Goal: Book appointment/travel/reservation

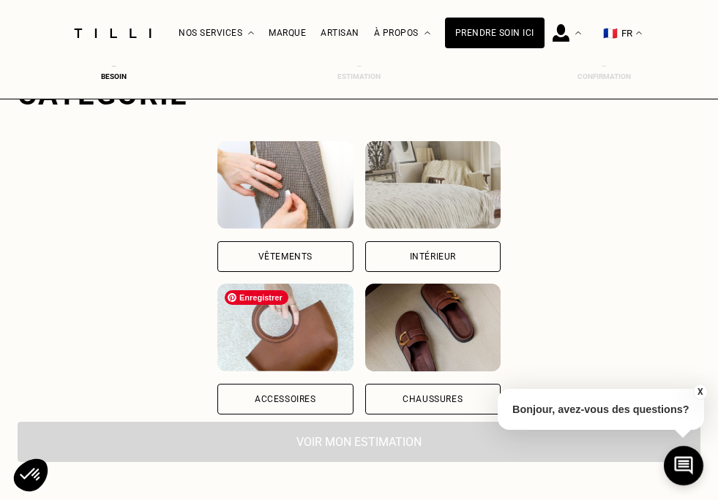
scroll to position [177, 0]
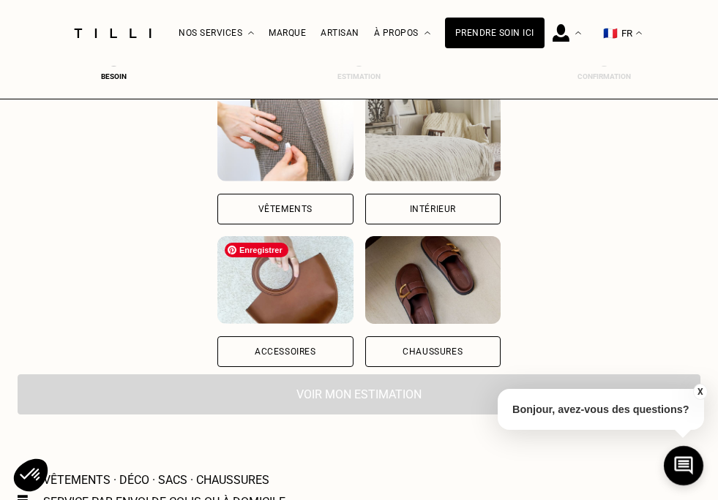
click at [293, 206] on div "Vêtements" at bounding box center [285, 209] width 54 height 9
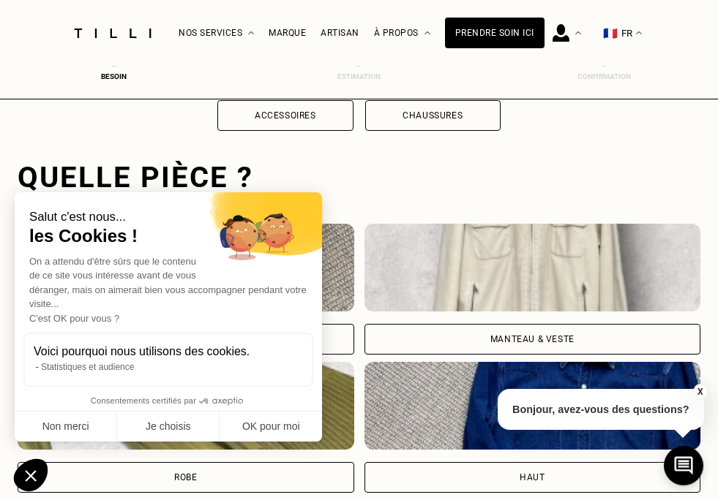
scroll to position [449, 0]
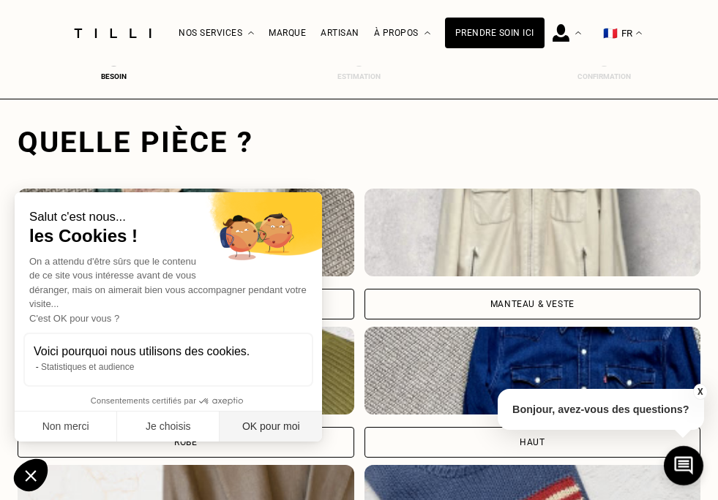
click at [271, 426] on button "OK pour moi" at bounding box center [271, 427] width 102 height 31
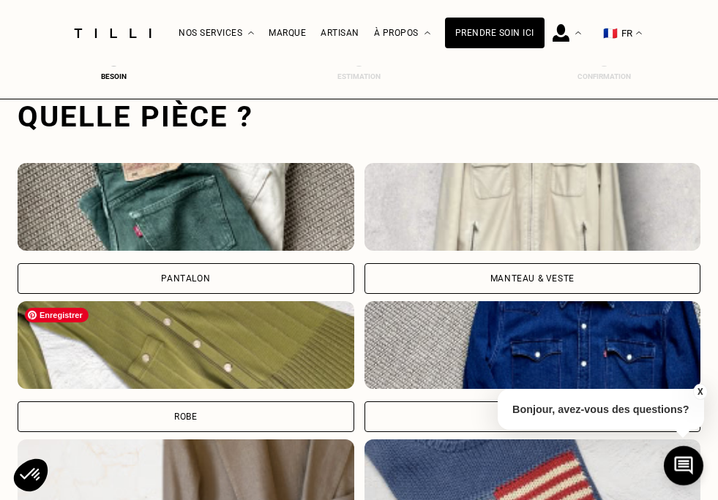
scroll to position [489, 0]
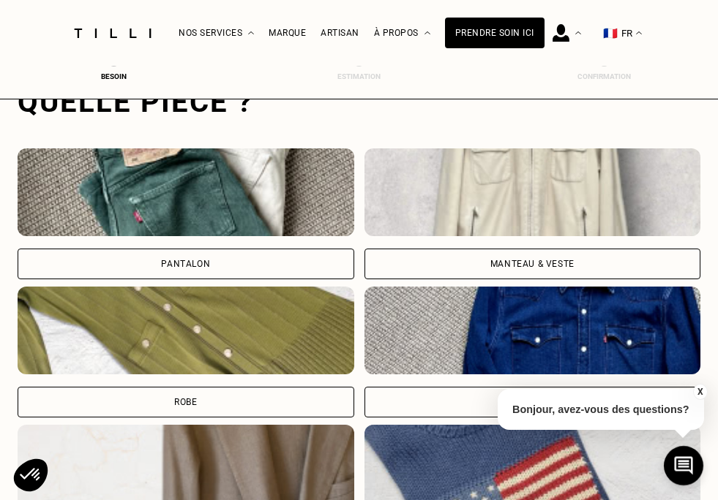
click at [239, 258] on div "Pantalon" at bounding box center [186, 264] width 337 height 31
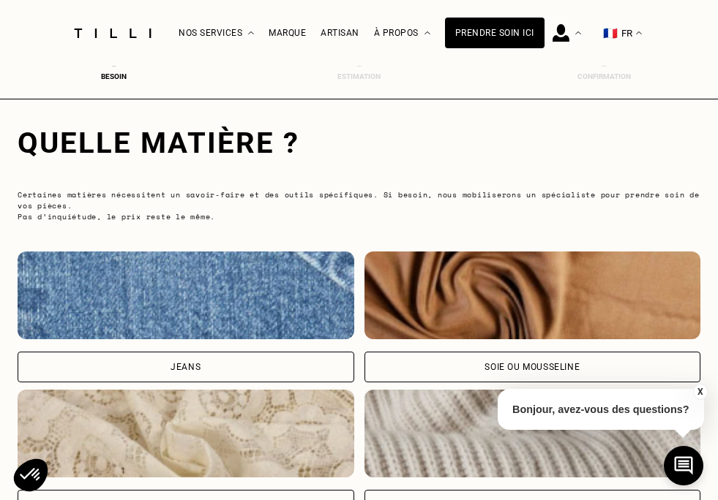
scroll to position [1364, 0]
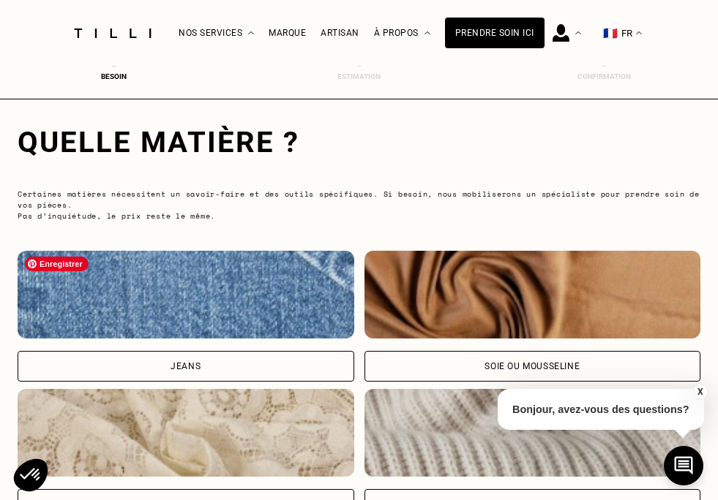
click at [225, 299] on img at bounding box center [186, 295] width 337 height 88
select select "FR"
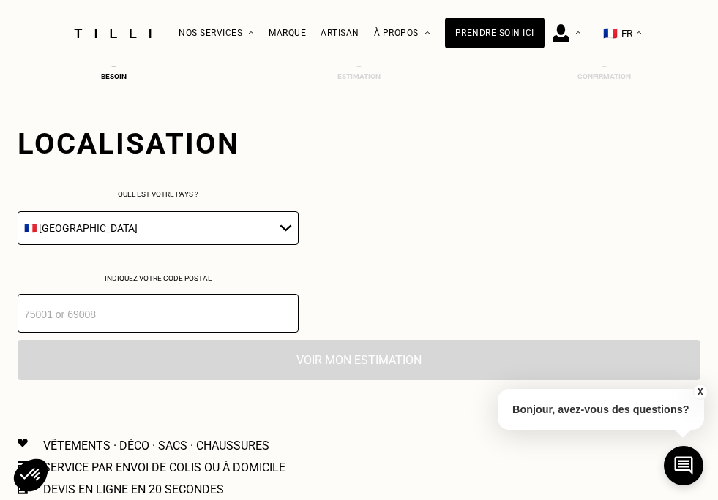
scroll to position [2063, 0]
click at [180, 310] on input "number" at bounding box center [158, 313] width 281 height 39
type input "44000"
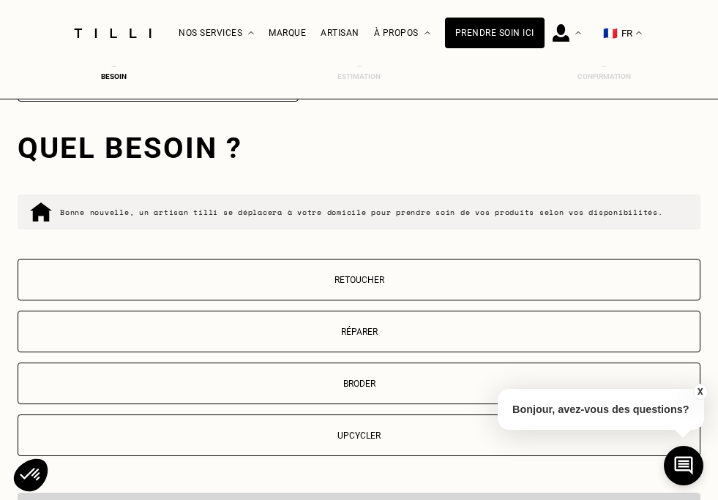
scroll to position [2300, 0]
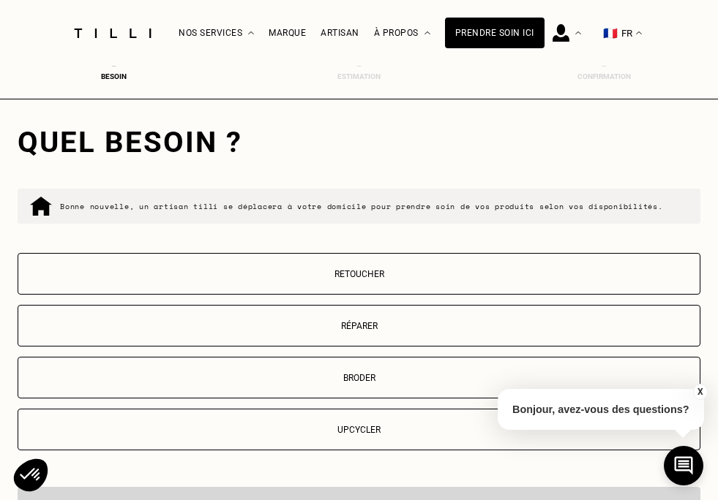
click at [310, 278] on p "Retoucher" at bounding box center [359, 274] width 667 height 10
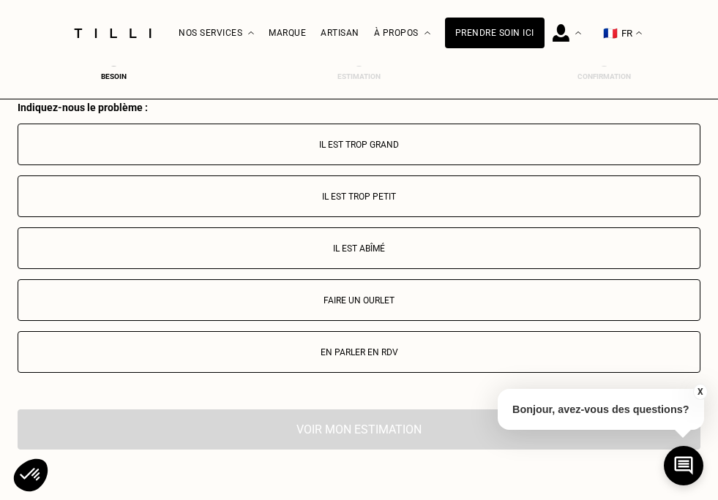
scroll to position [2685, 0]
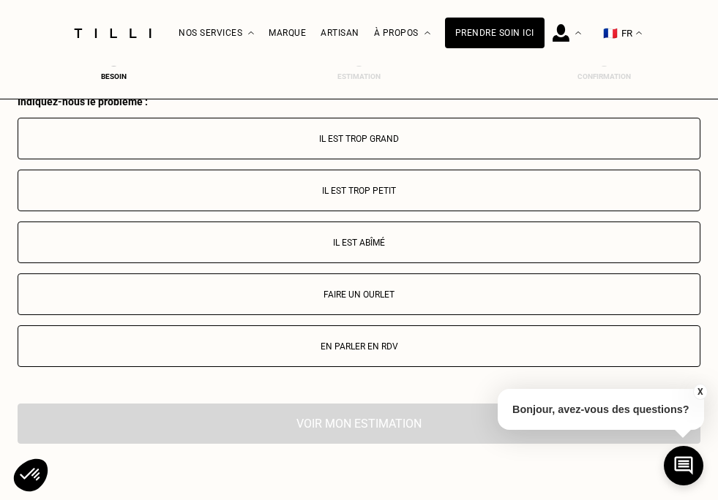
click at [321, 293] on p "Faire un ourlet" at bounding box center [359, 295] width 667 height 10
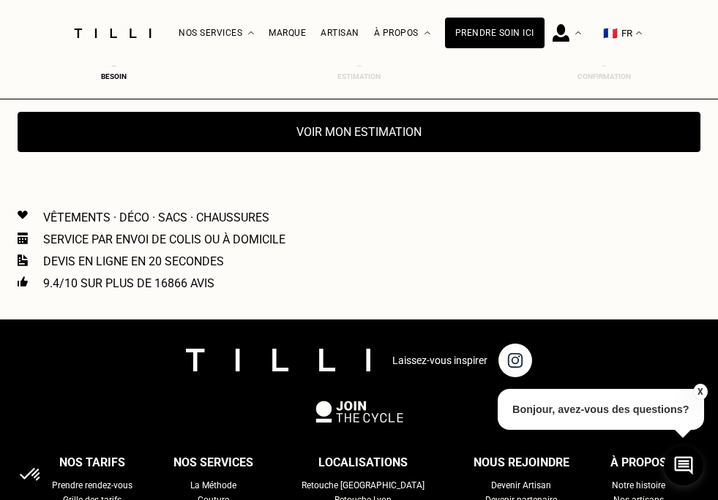
scroll to position [2986, 0]
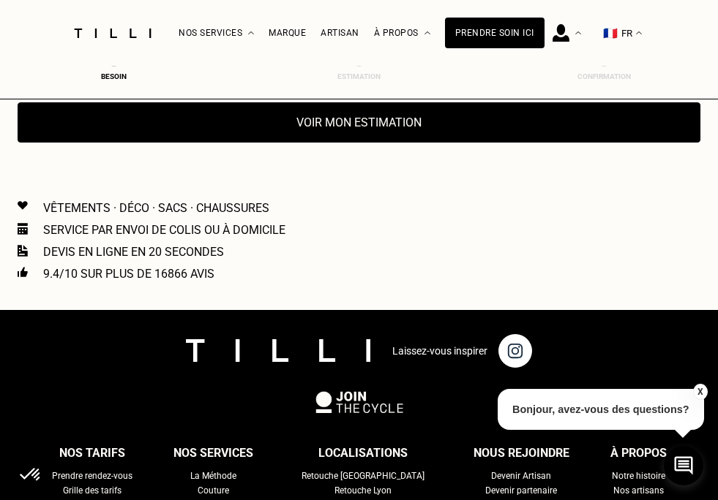
click at [336, 127] on button "Voir mon estimation" at bounding box center [359, 122] width 683 height 40
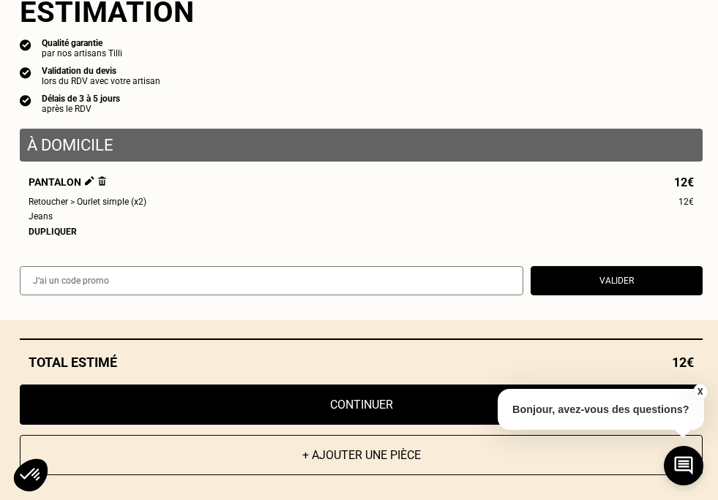
scroll to position [2934, 0]
click at [597, 278] on button "Valider" at bounding box center [616, 280] width 172 height 29
click at [705, 390] on button "X" at bounding box center [699, 392] width 15 height 16
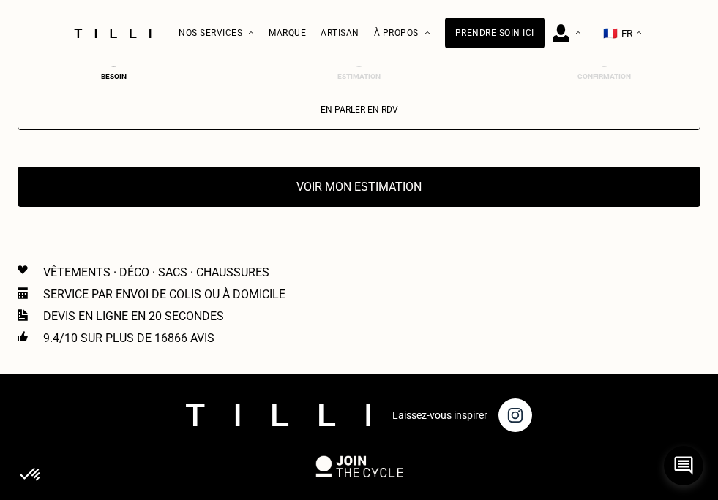
scroll to position [2892, 0]
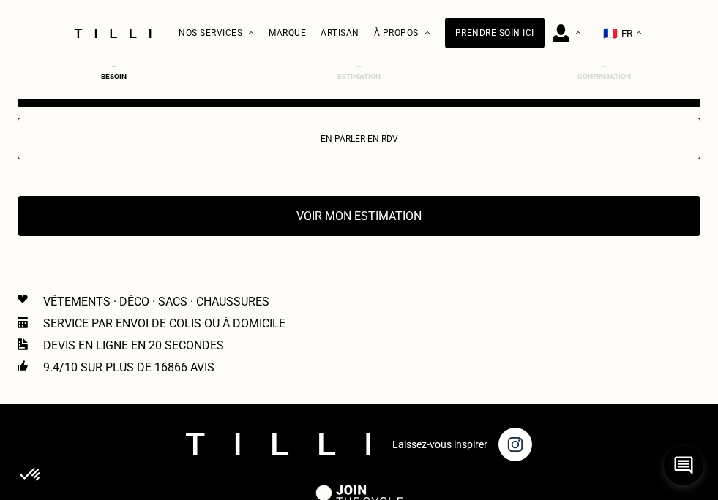
click at [389, 209] on button "Voir mon estimation" at bounding box center [359, 216] width 683 height 40
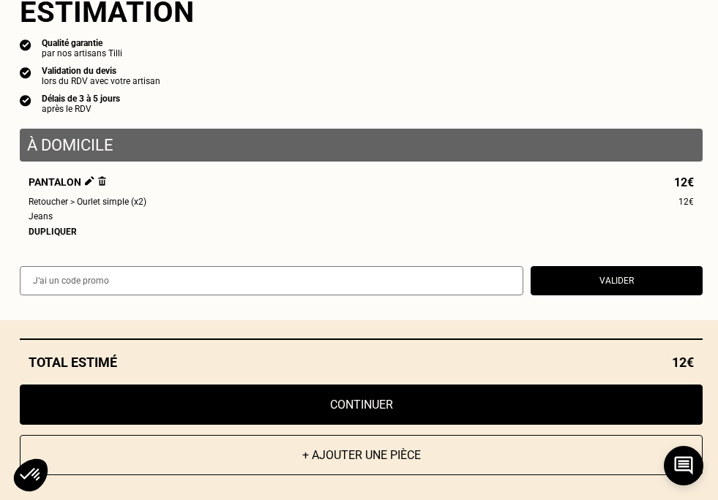
click at [430, 405] on button "Continuer" at bounding box center [361, 405] width 683 height 40
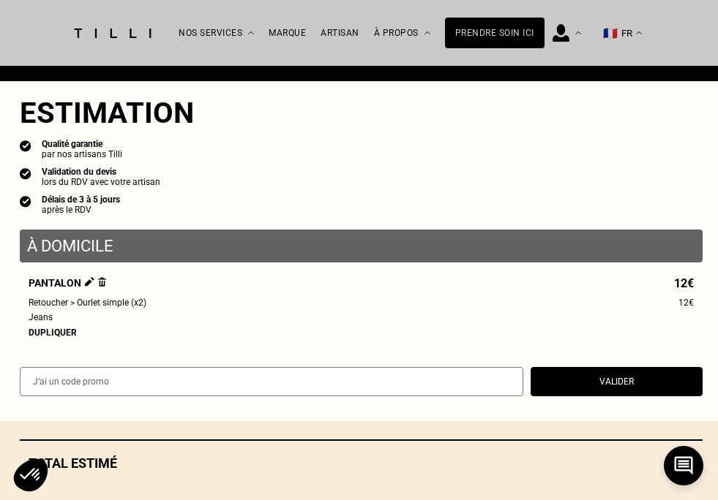
select select "FR"
